Goal: Find specific page/section: Find specific page/section

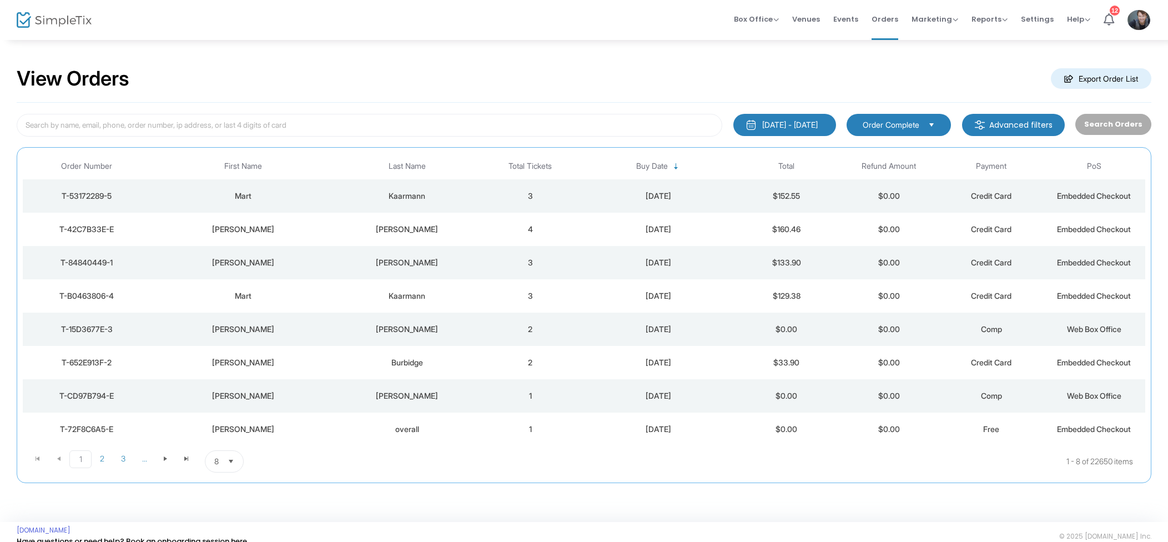
click at [611, 198] on div "[DATE]" at bounding box center [658, 195] width 148 height 11
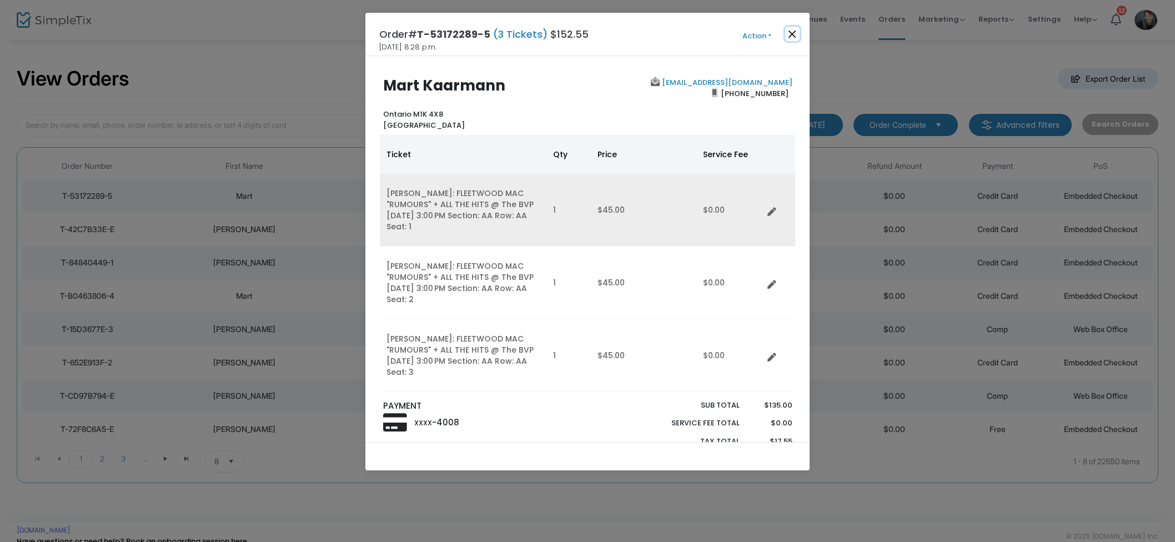
drag, startPoint x: 791, startPoint y: 36, endPoint x: 529, endPoint y: 161, distance: 291.1
click at [791, 36] on button "Close" at bounding box center [792, 34] width 14 height 14
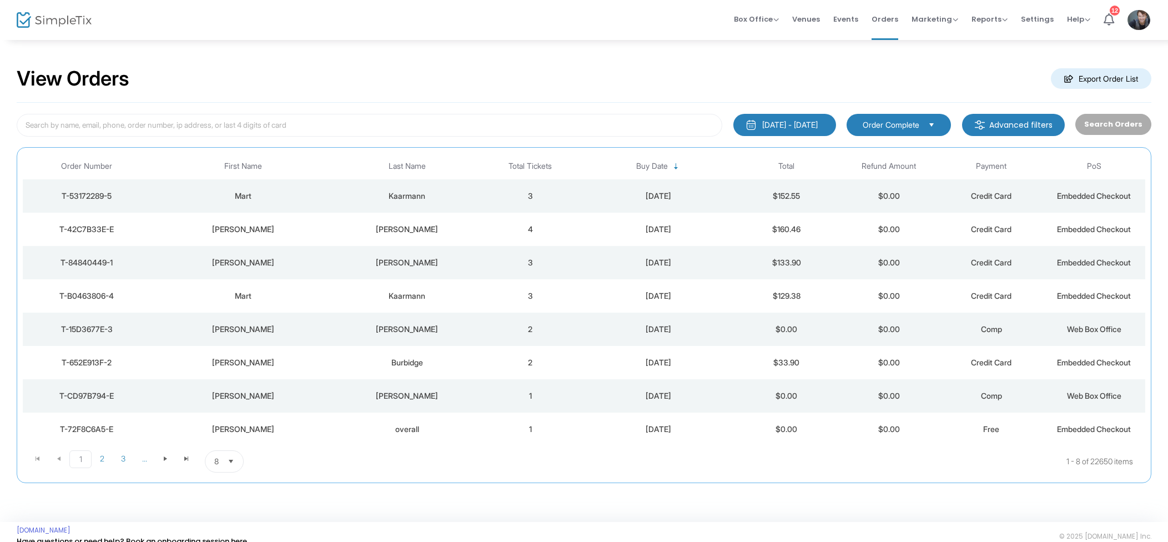
click at [415, 232] on div "[PERSON_NAME]" at bounding box center [407, 229] width 138 height 11
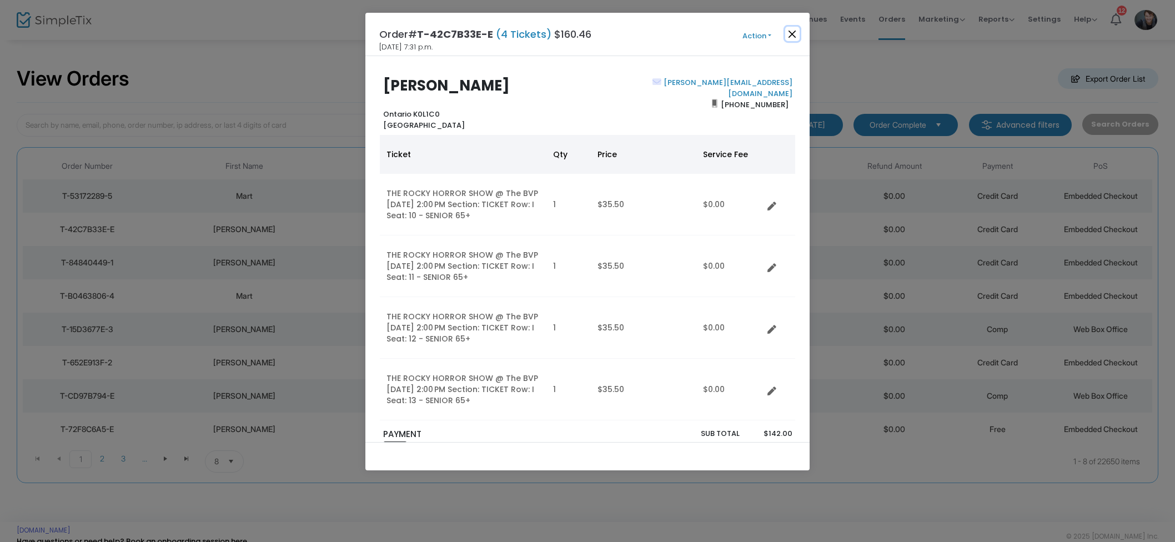
click at [790, 37] on button "Close" at bounding box center [792, 34] width 14 height 14
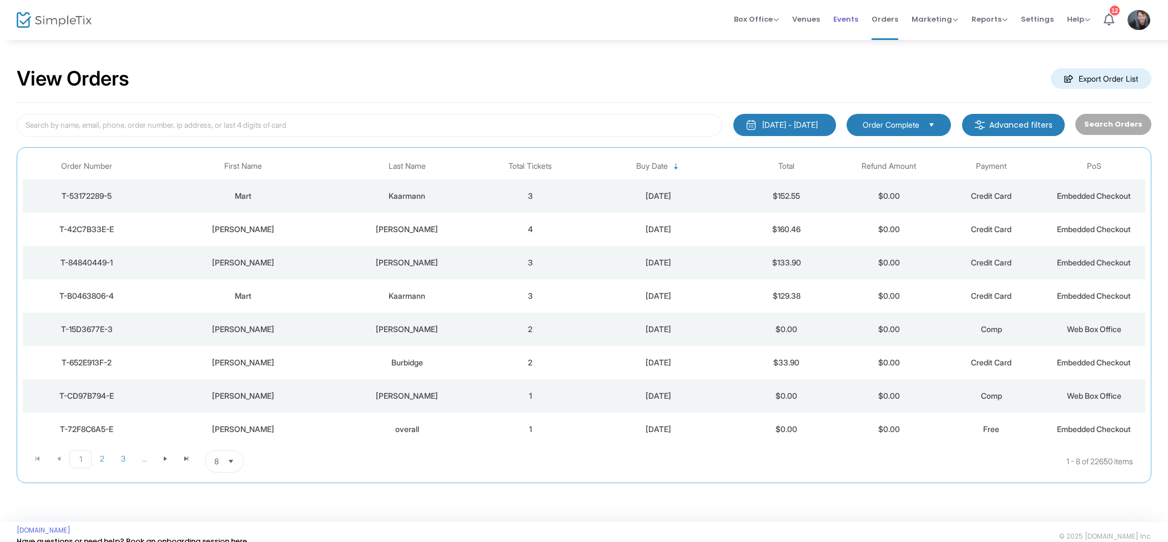
click at [852, 25] on span "Events" at bounding box center [846, 19] width 25 height 28
